Goal: Information Seeking & Learning: Learn about a topic

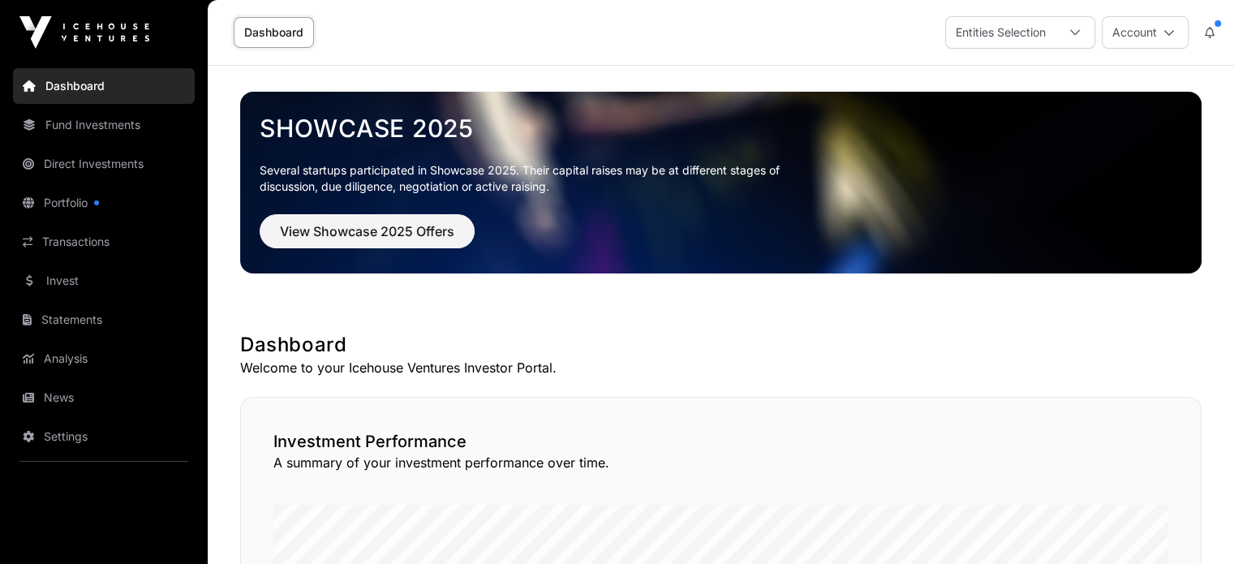
click at [118, 170] on link "Direct Investments" at bounding box center [104, 164] width 182 height 36
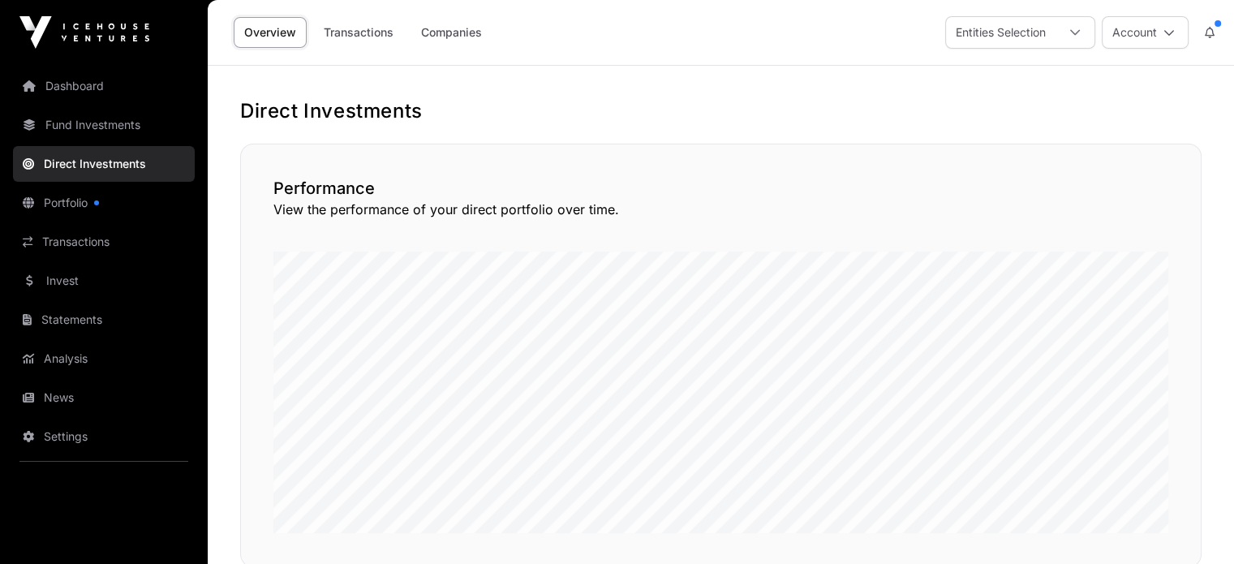
click at [120, 135] on link "Fund Investments" at bounding box center [104, 125] width 182 height 36
click at [95, 123] on link "Fund Investments" at bounding box center [104, 125] width 182 height 36
click at [92, 121] on link "Fund Investments" at bounding box center [104, 125] width 182 height 36
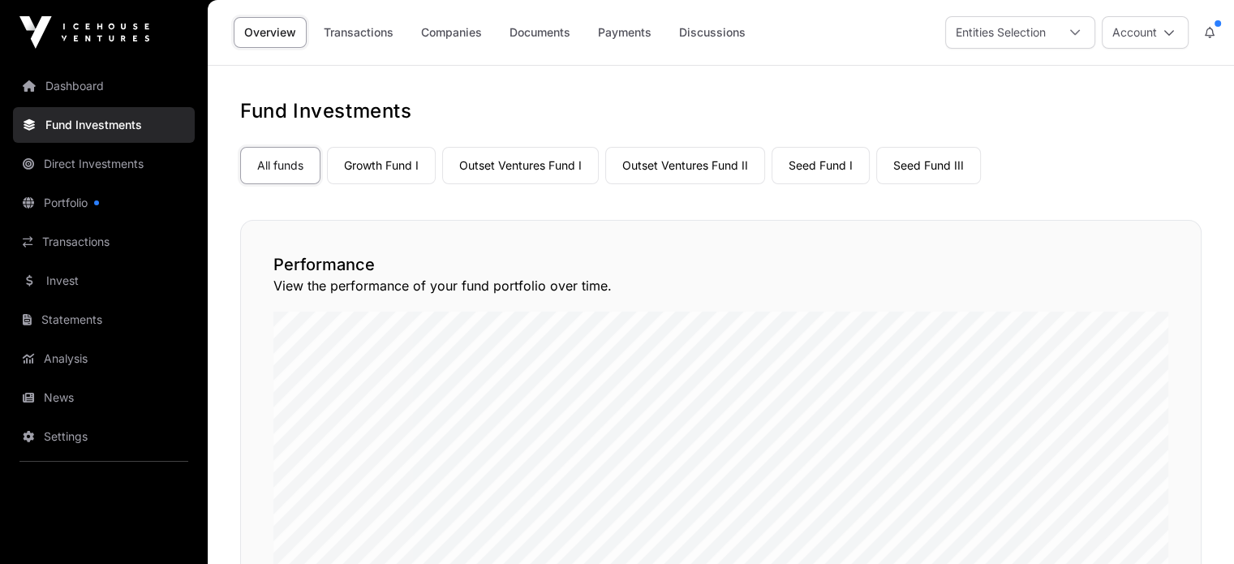
click at [449, 32] on link "Companies" at bounding box center [452, 32] width 82 height 31
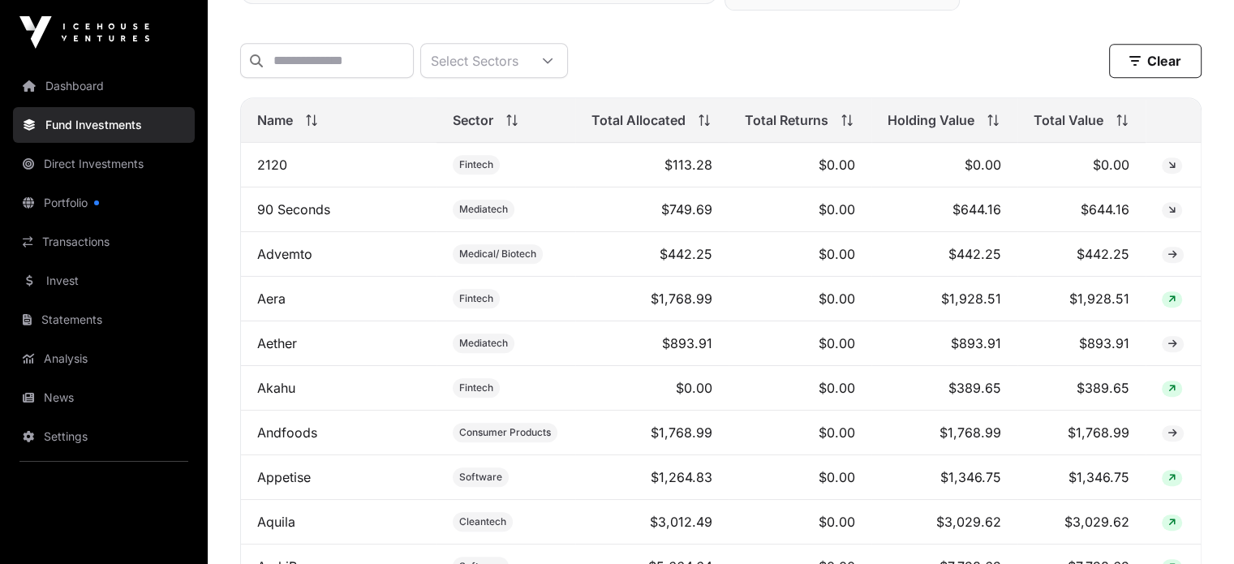
scroll to position [811, 0]
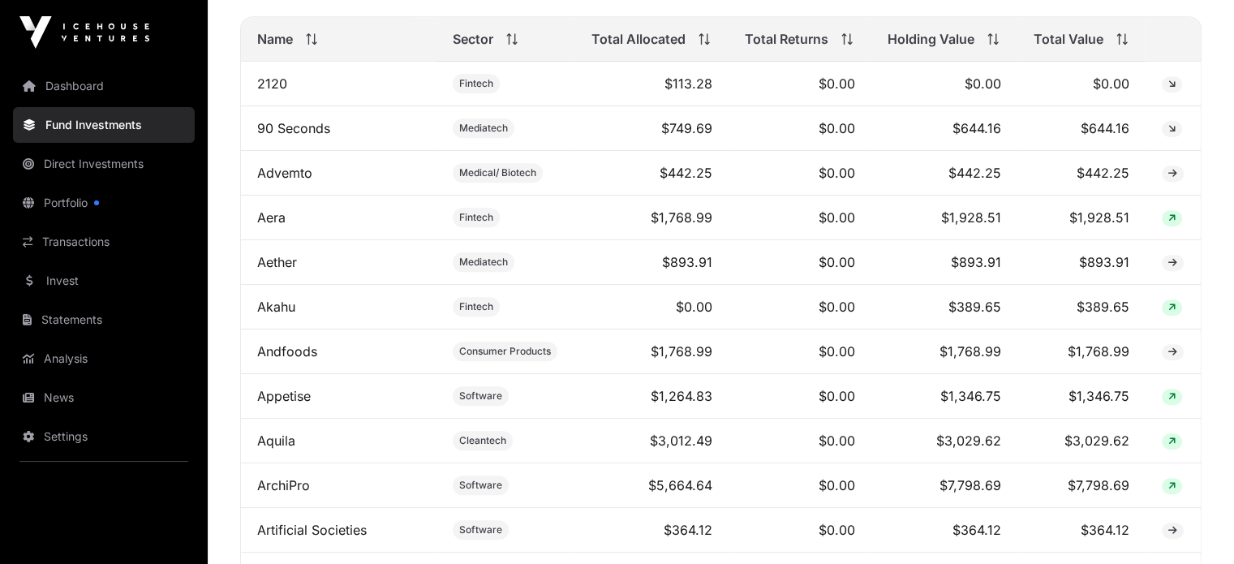
click at [290, 449] on link "Aquila" at bounding box center [276, 440] width 38 height 16
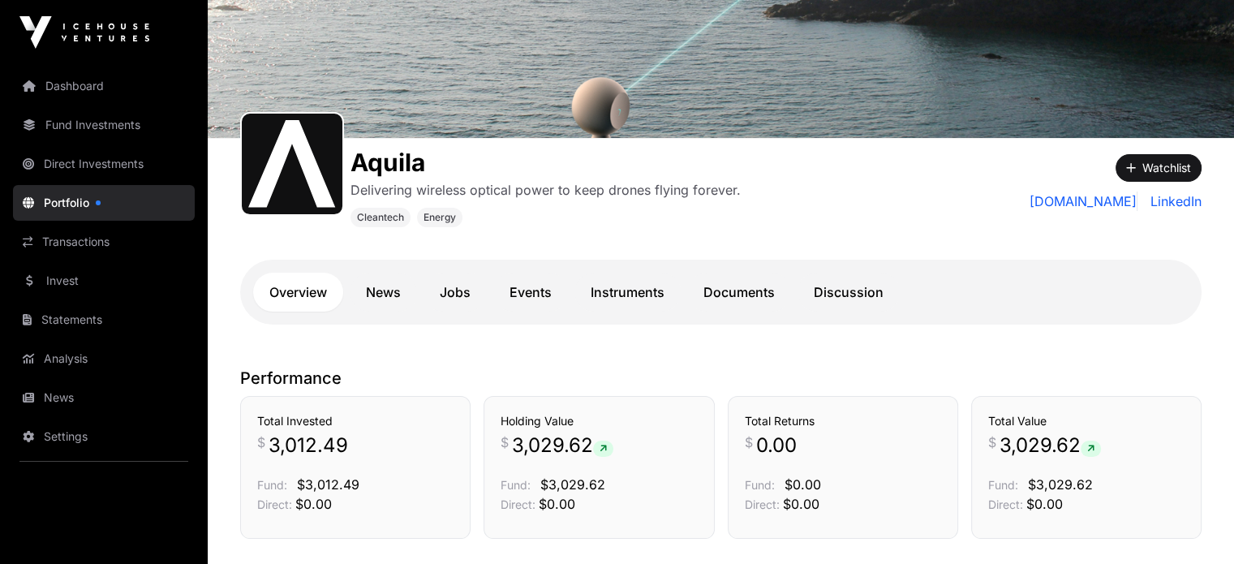
scroll to position [162, 0]
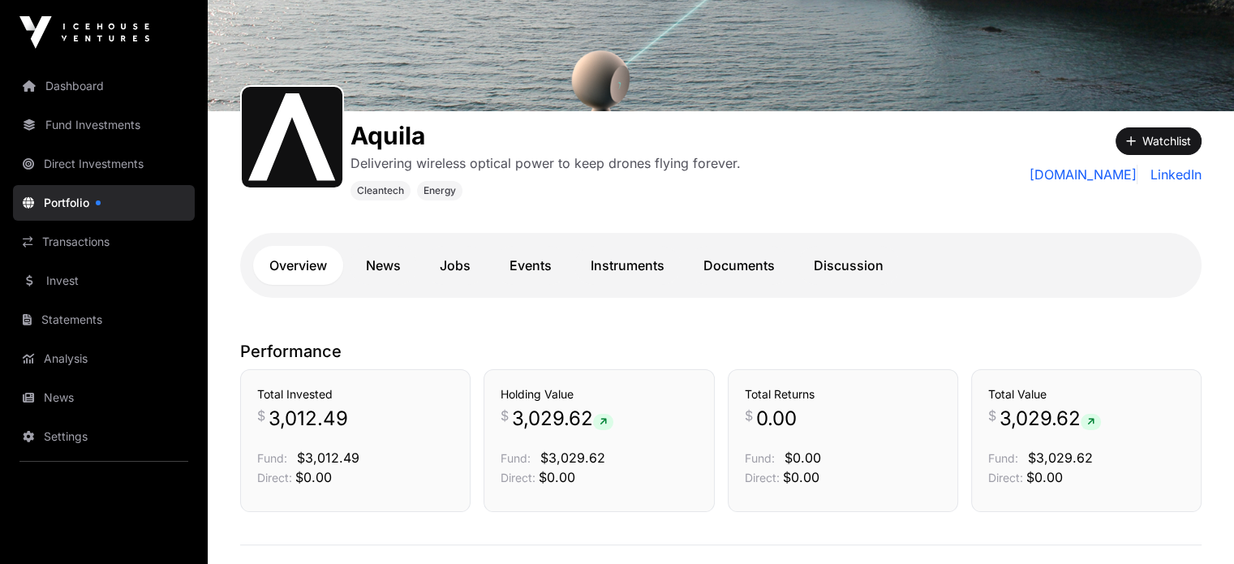
click at [630, 275] on link "Instruments" at bounding box center [627, 265] width 106 height 39
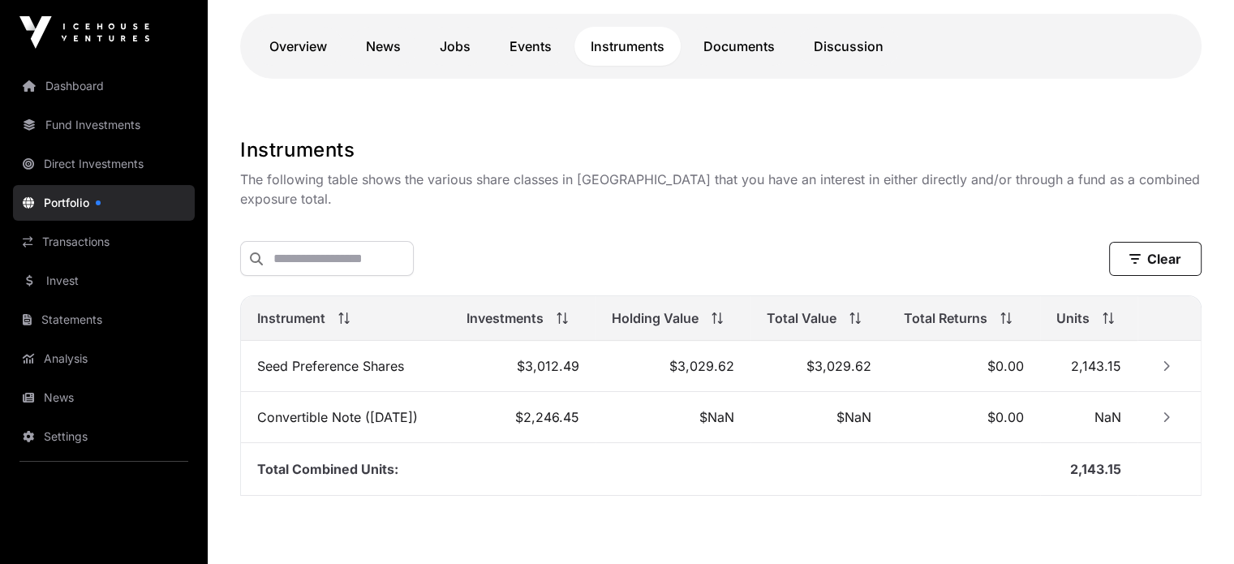
scroll to position [406, 0]
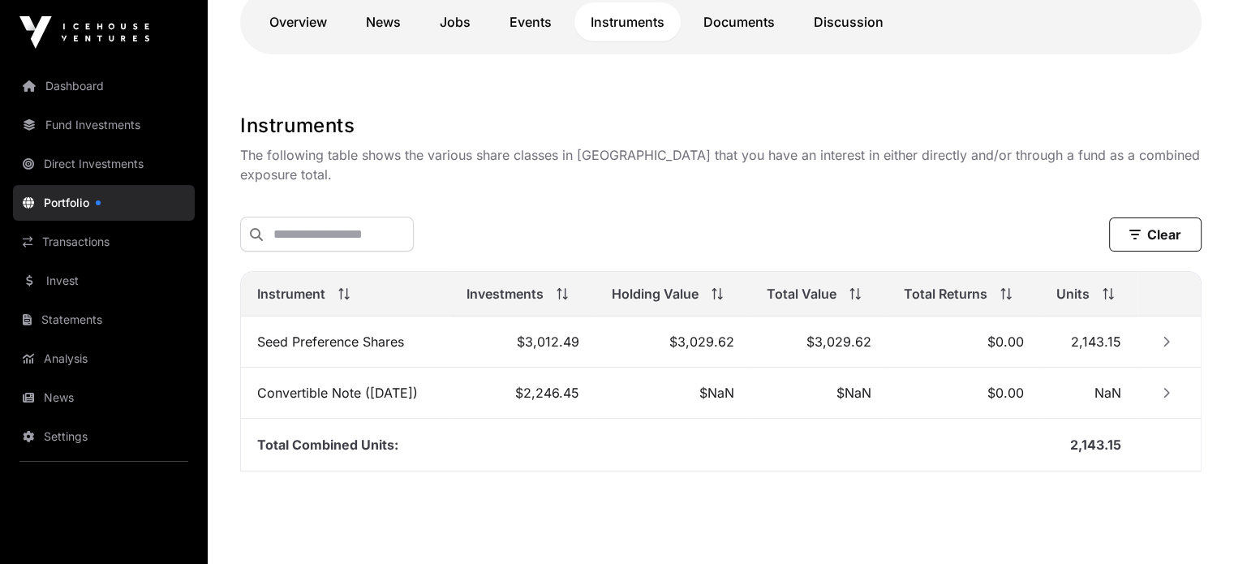
click at [1172, 336] on icon "Row Collapsed" at bounding box center [1166, 341] width 11 height 11
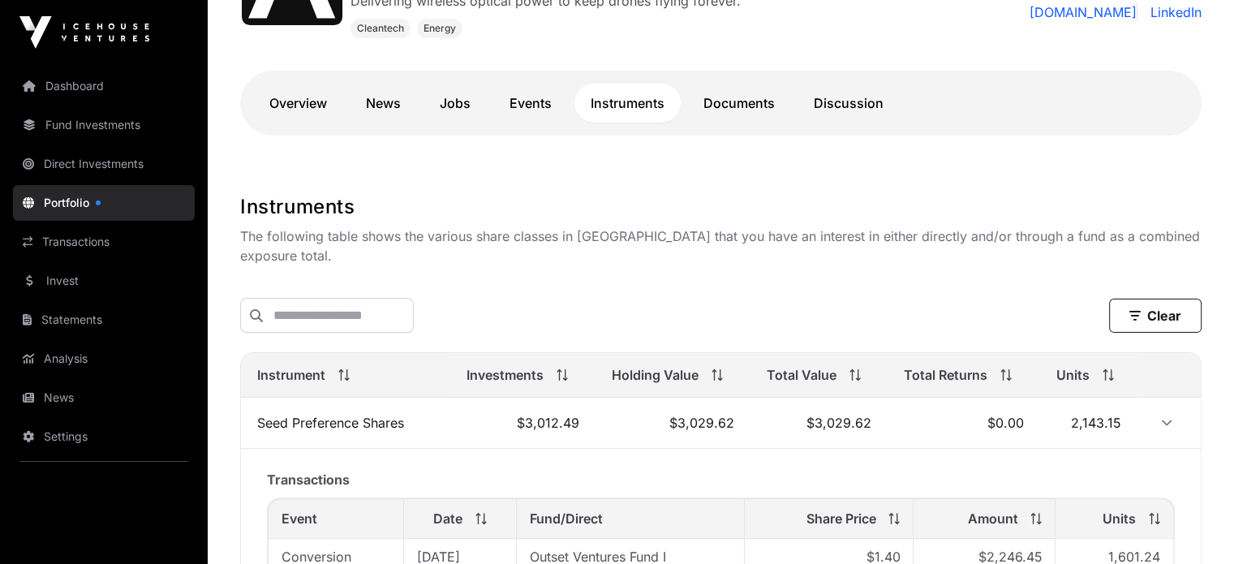
scroll to position [243, 0]
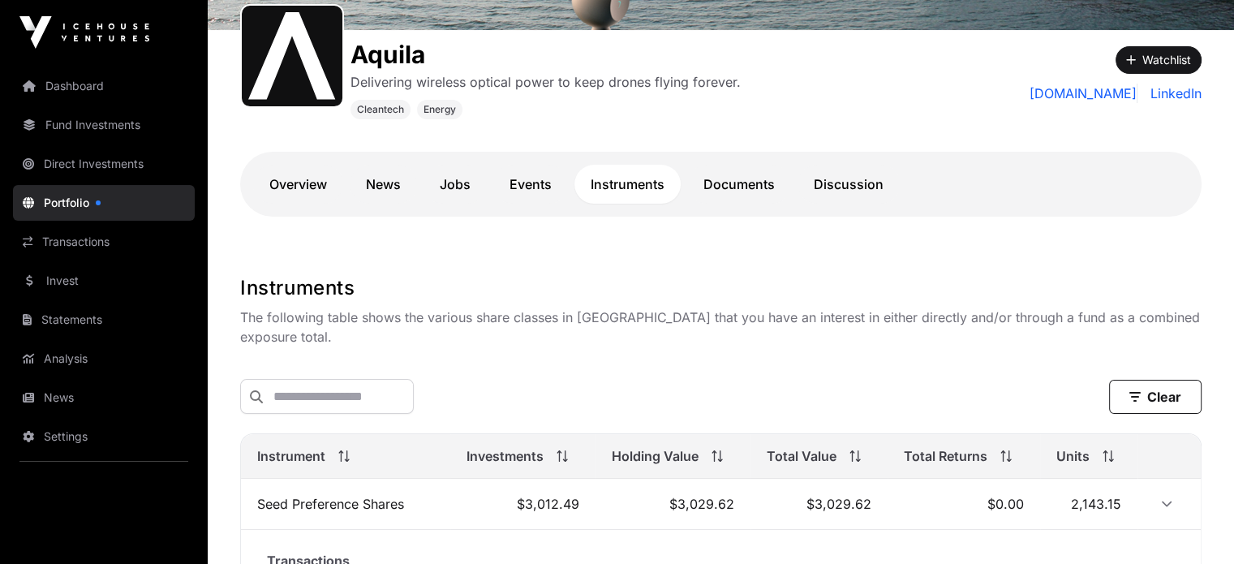
click at [763, 187] on link "Documents" at bounding box center [739, 184] width 104 height 39
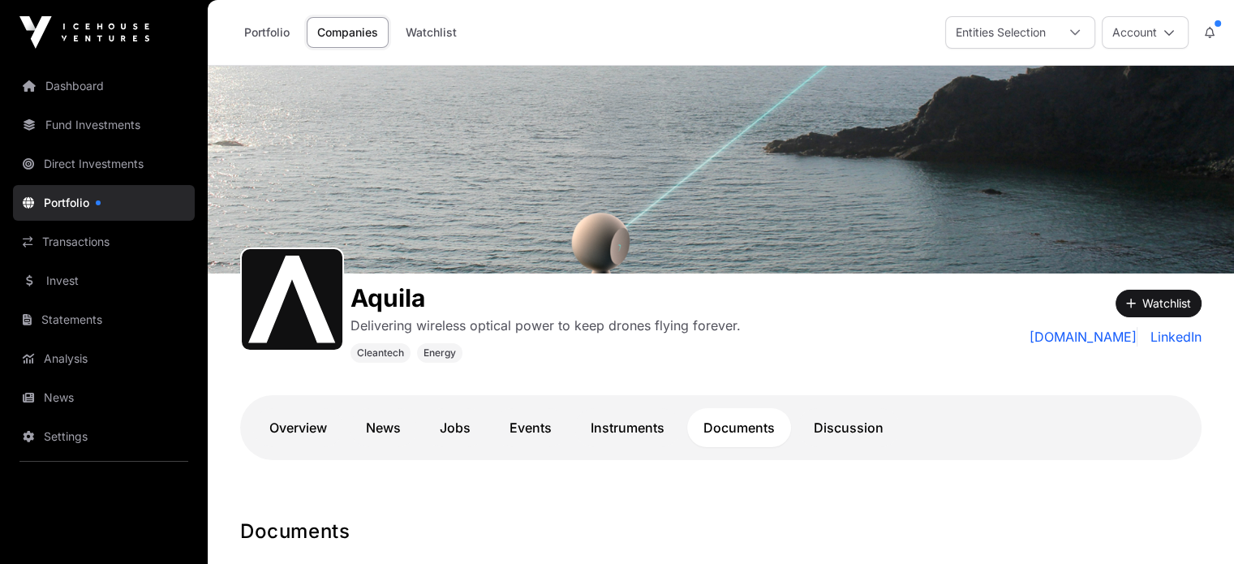
click at [532, 425] on link "Events" at bounding box center [530, 427] width 75 height 39
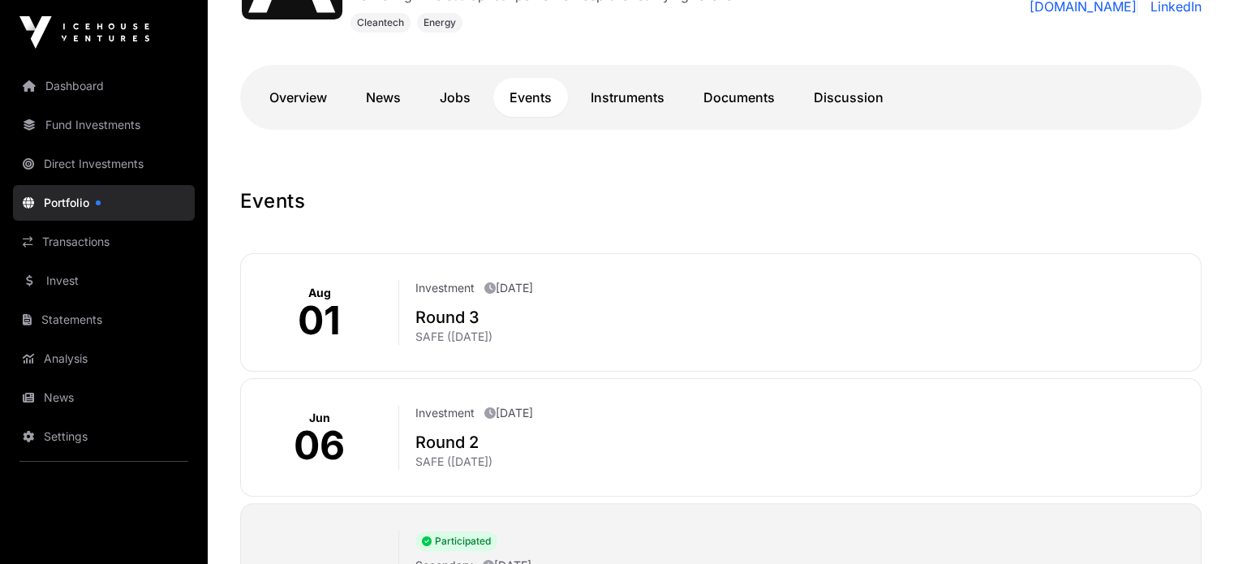
scroll to position [325, 0]
